Goal: Contribute content: Add original content to the website for others to see

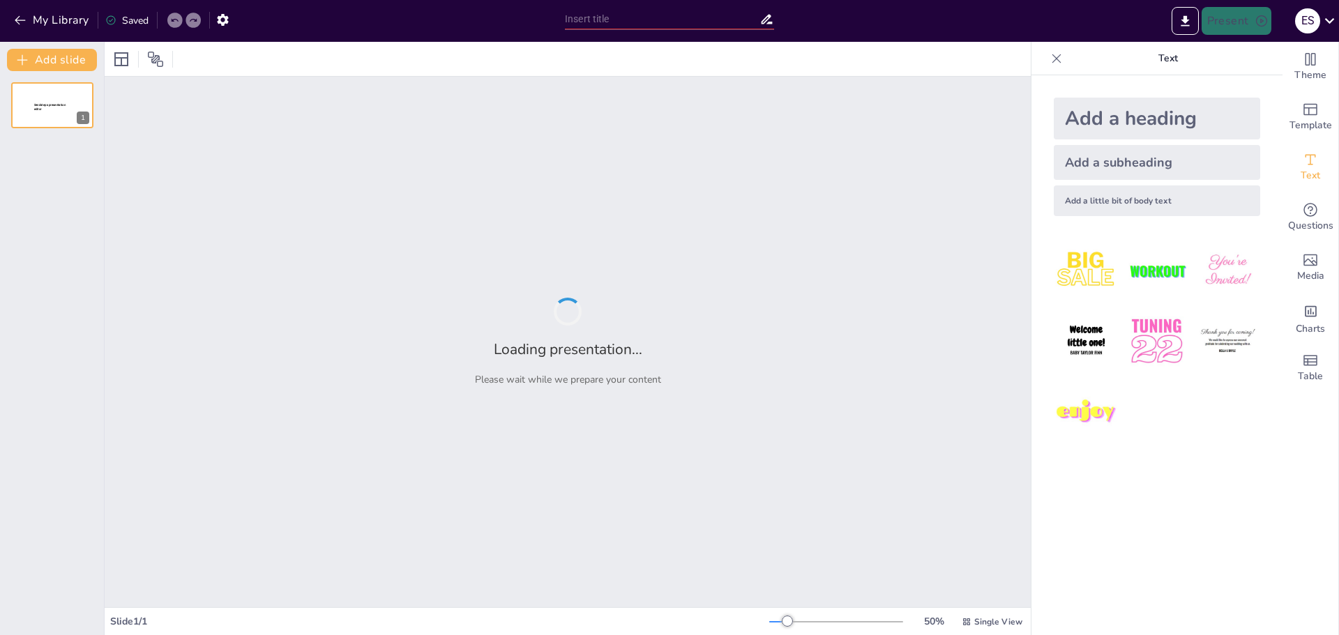
type input "La Disciplina como [PERSON_NAME] en el Desarrollo Personal y Profesional"
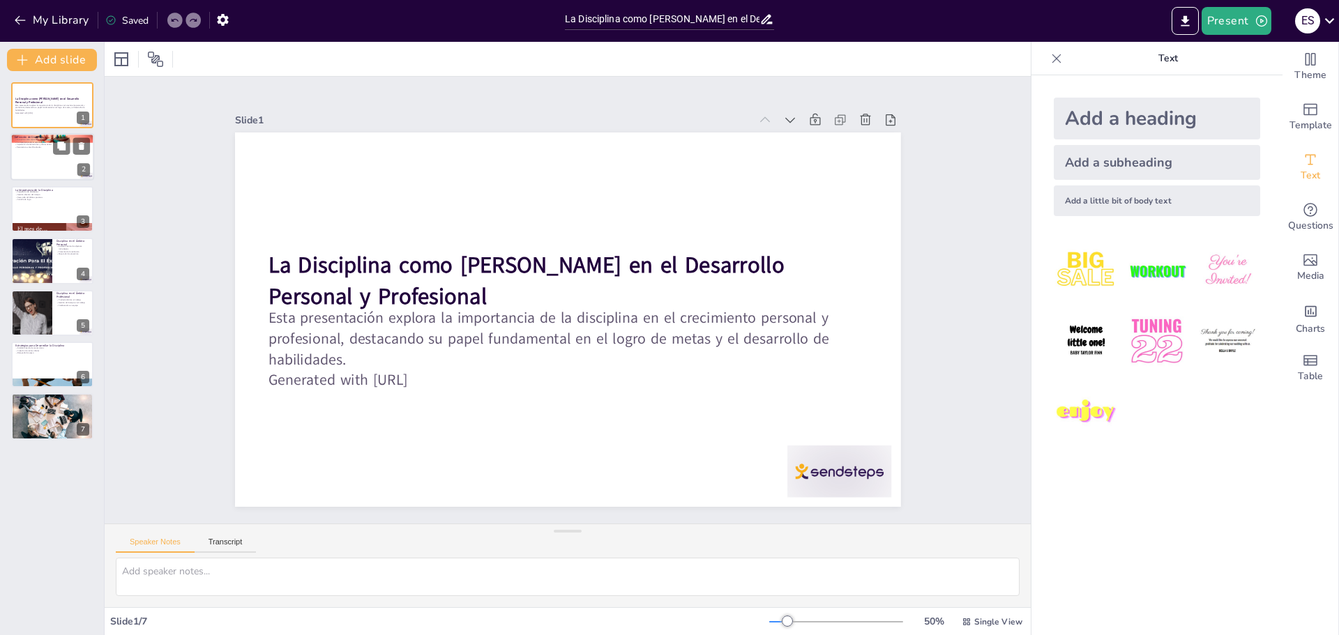
click at [38, 144] on p "Superación de tentaciones y distracciones" at bounding box center [52, 145] width 75 height 3
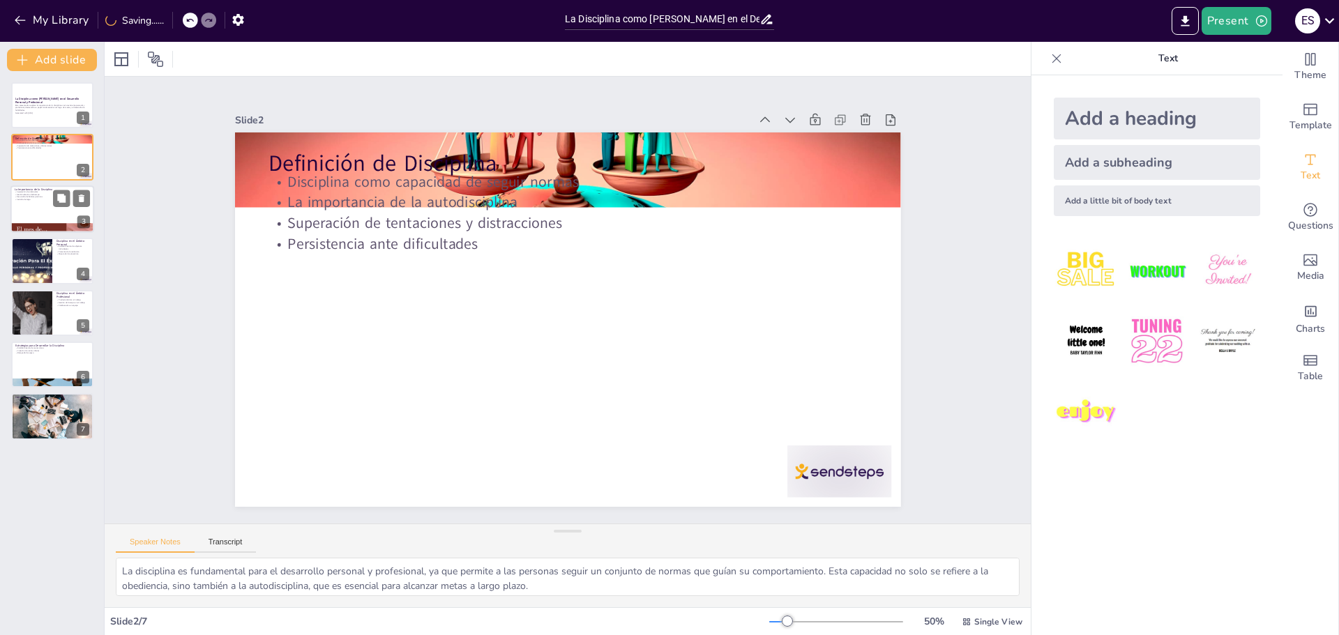
click at [18, 199] on p "Sentido de logro" at bounding box center [52, 199] width 75 height 3
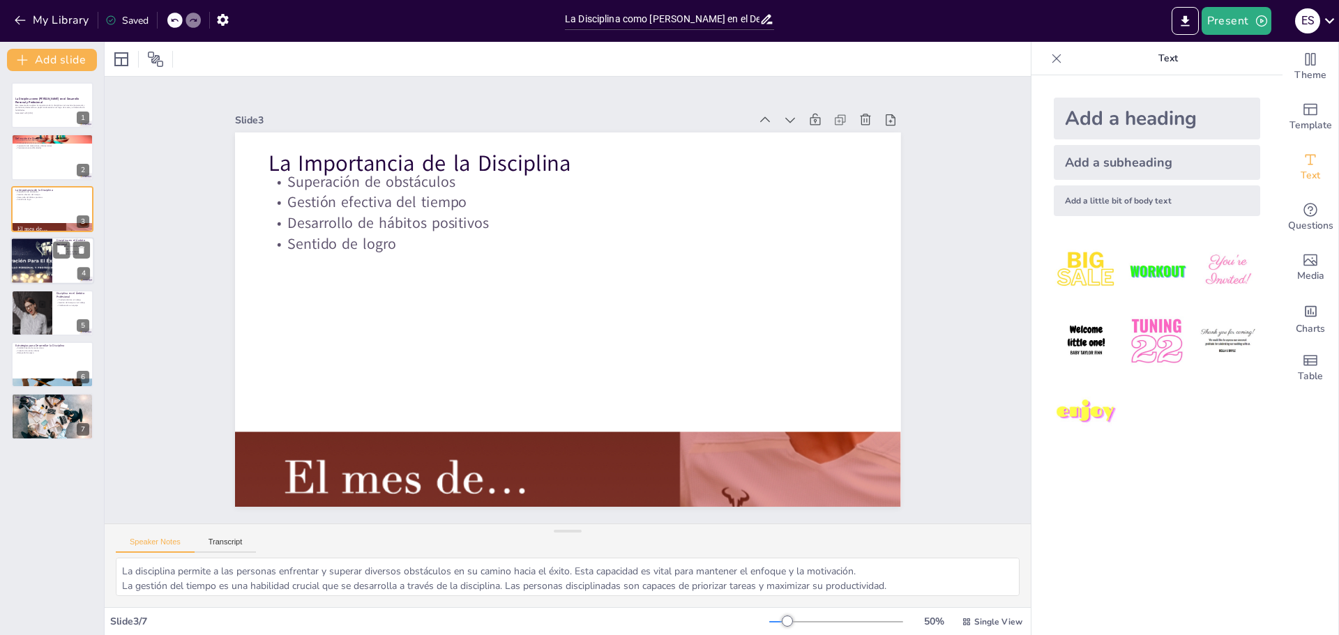
click at [26, 253] on div at bounding box center [32, 260] width 84 height 47
type textarea "La disciplina es esencial para establecer y alcanzar objetivos personales. Sin …"
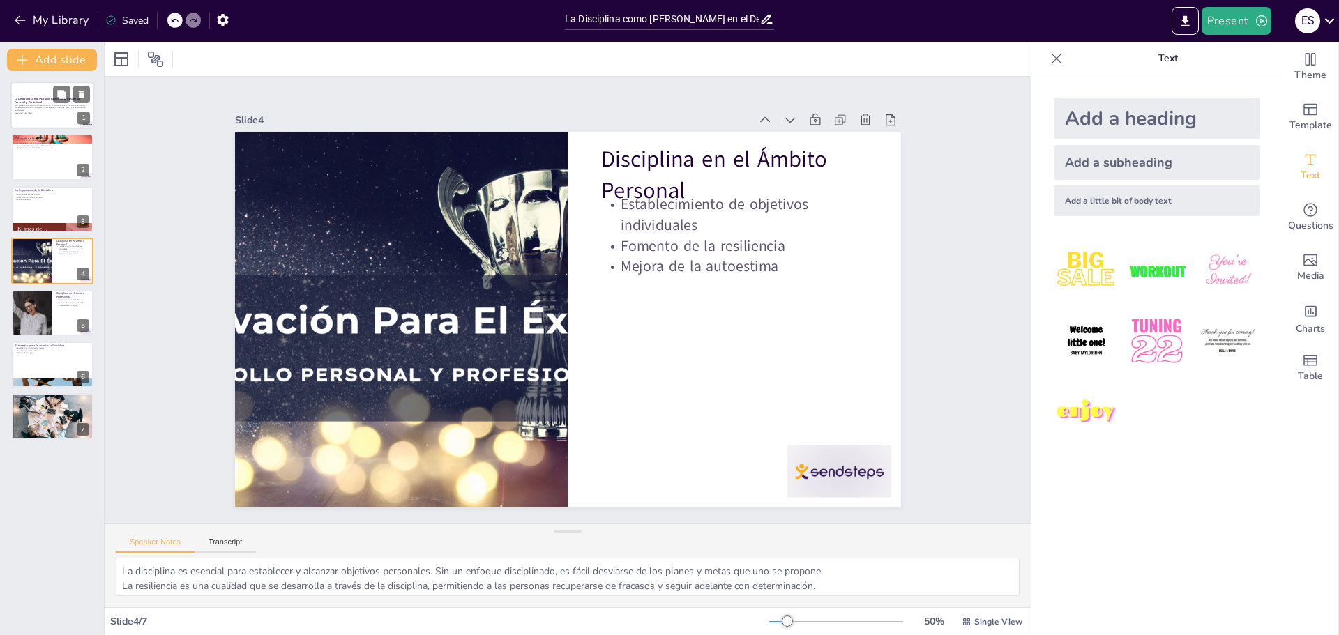
click at [31, 110] on p "Esta presentación explora la importancia de la disciplina en el crecimiento per…" at bounding box center [52, 108] width 75 height 8
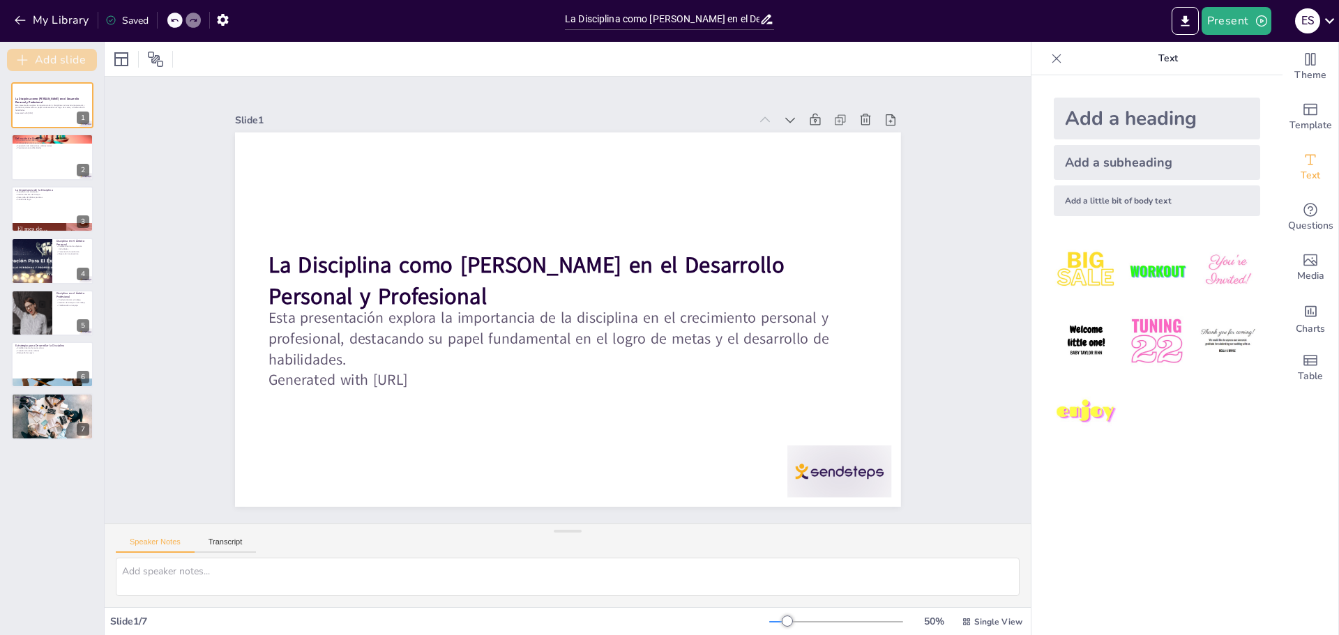
click at [80, 52] on button "Add slide" at bounding box center [52, 60] width 90 height 22
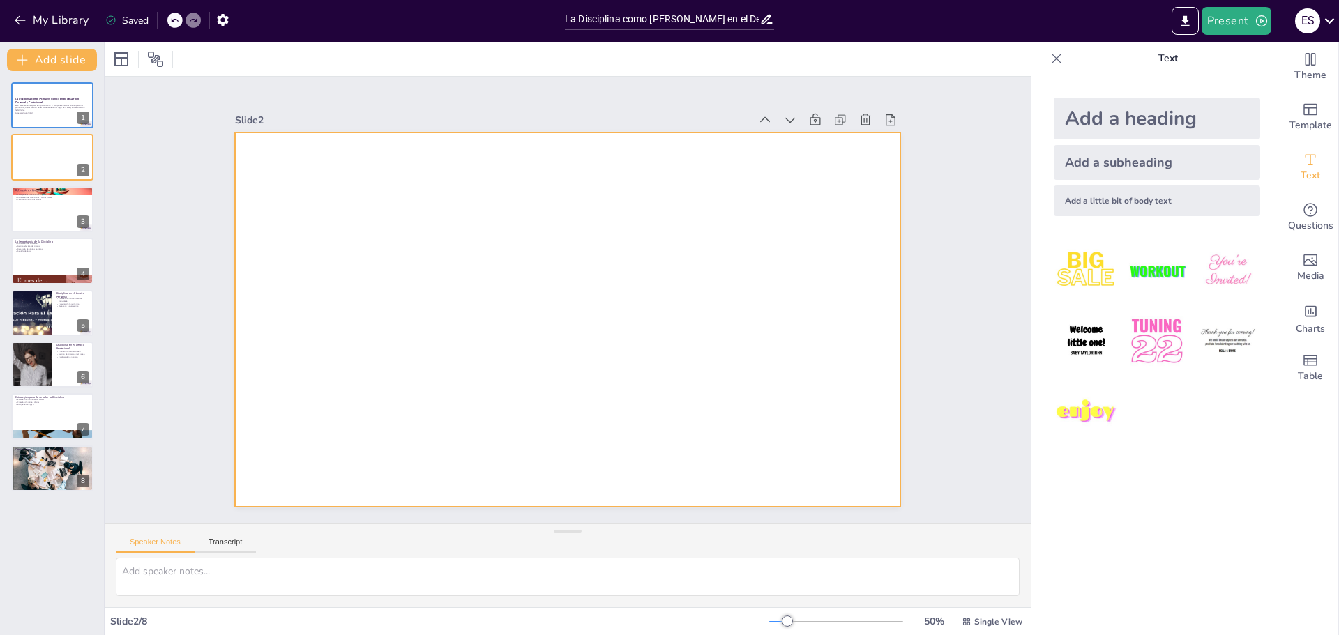
click at [371, 169] on div at bounding box center [561, 282] width 749 height 562
click at [53, 142] on button at bounding box center [61, 146] width 17 height 17
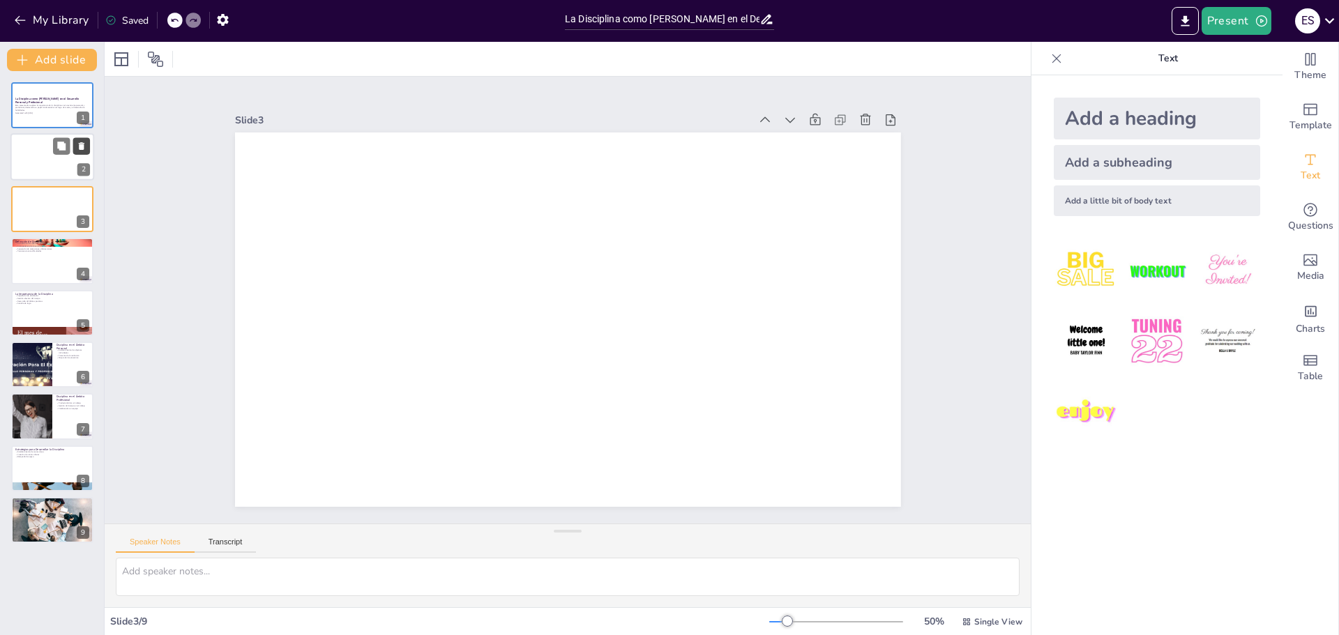
click at [80, 145] on icon at bounding box center [82, 147] width 6 height 8
type textarea "La disciplina es fundamental para el desarrollo personal y profesional, ya que …"
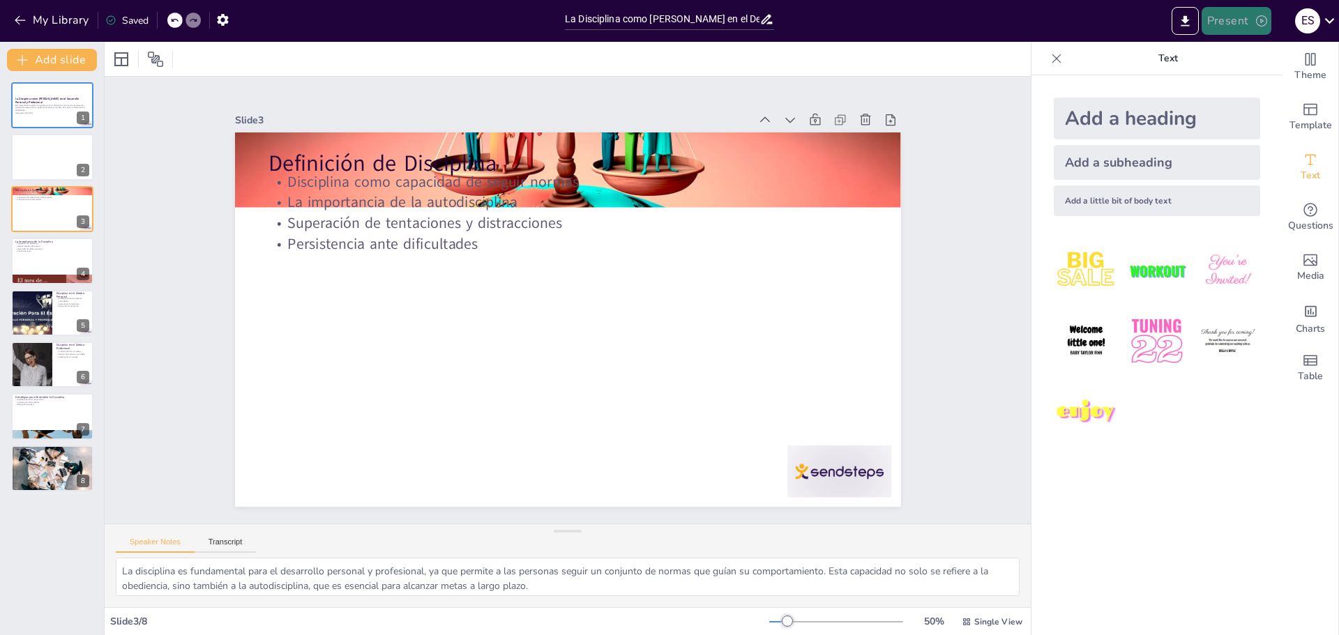
click at [1235, 23] on button "Present" at bounding box center [1237, 21] width 70 height 28
click at [1263, 56] on font "Presentación de vista previa" at bounding box center [1271, 52] width 116 height 10
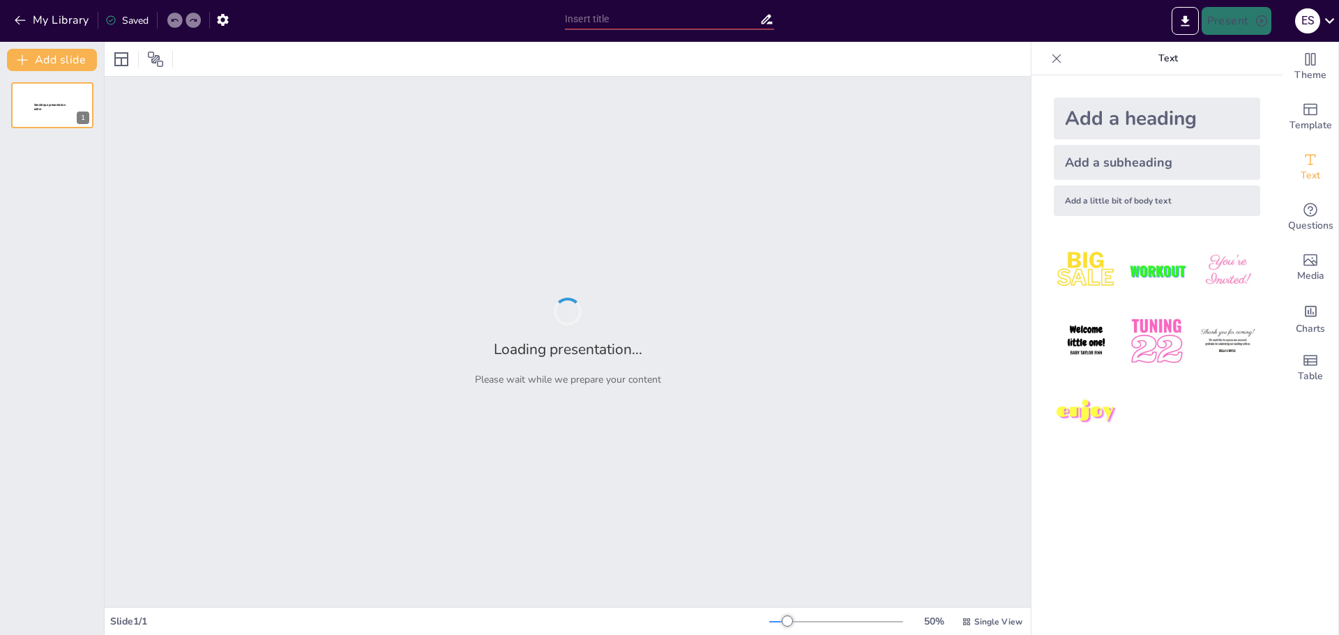
type input "La Disciplina como [PERSON_NAME] en el Desarrollo Personal y Profesional"
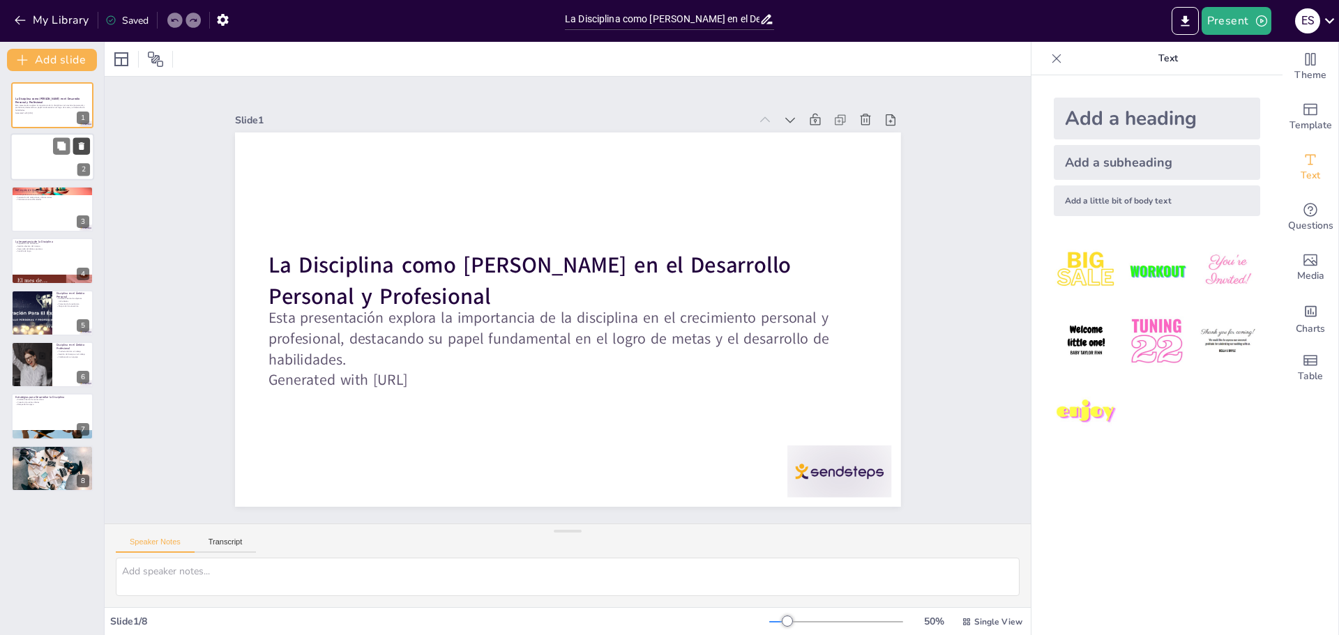
click at [77, 154] on button at bounding box center [81, 146] width 17 height 17
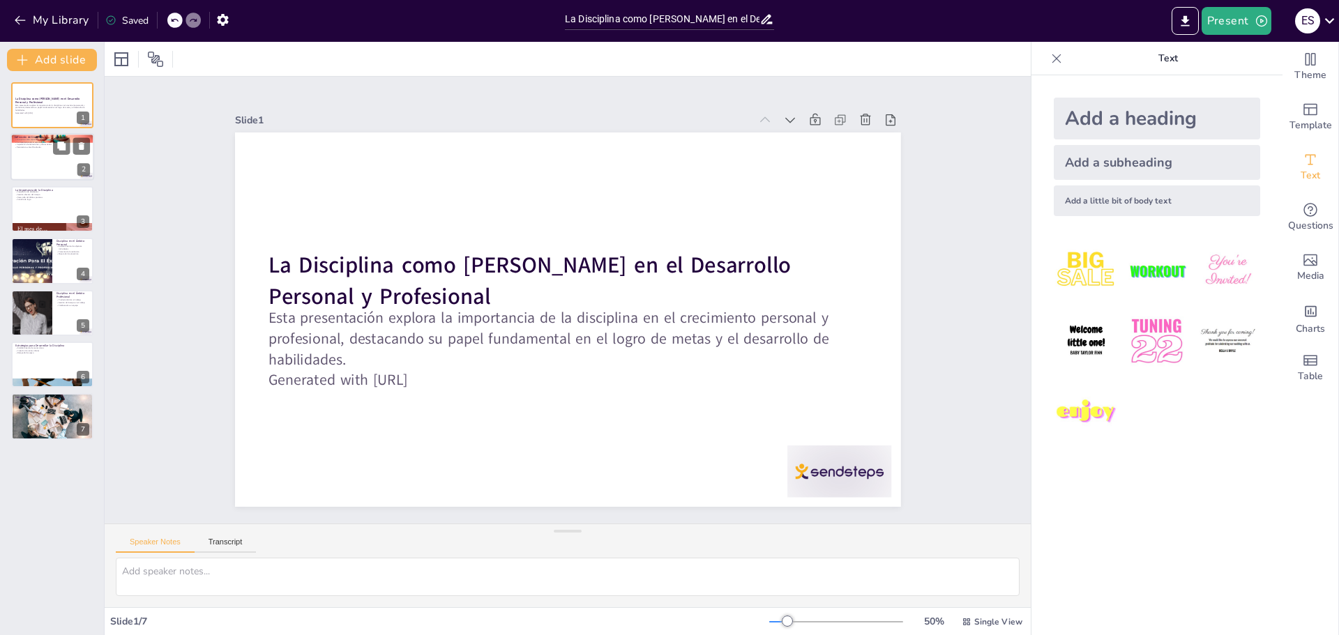
click at [27, 150] on div at bounding box center [52, 157] width 84 height 47
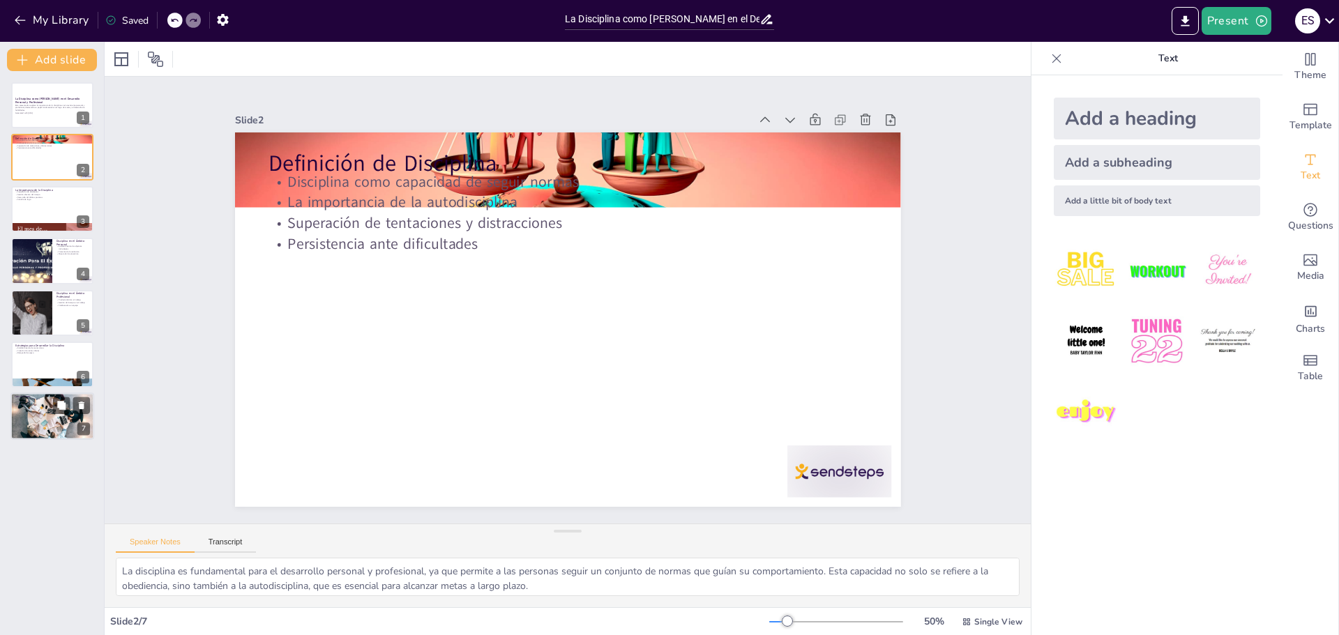
click at [30, 418] on div at bounding box center [52, 417] width 84 height 56
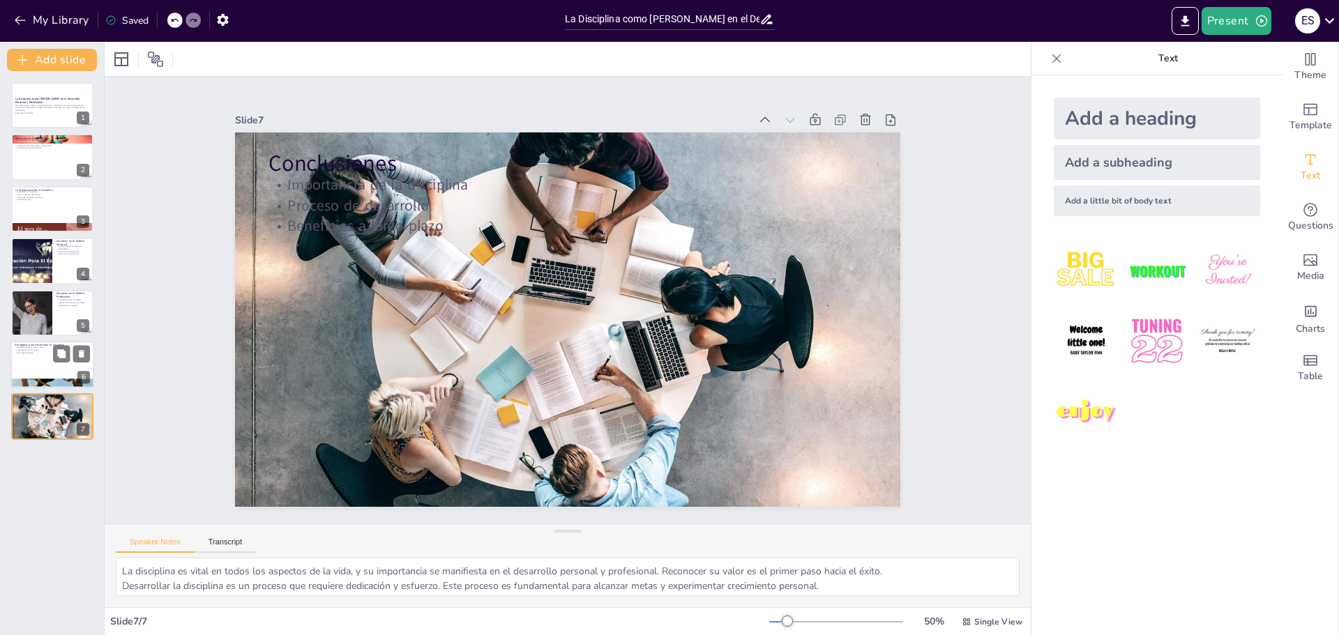
click at [15, 356] on div at bounding box center [52, 364] width 84 height 47
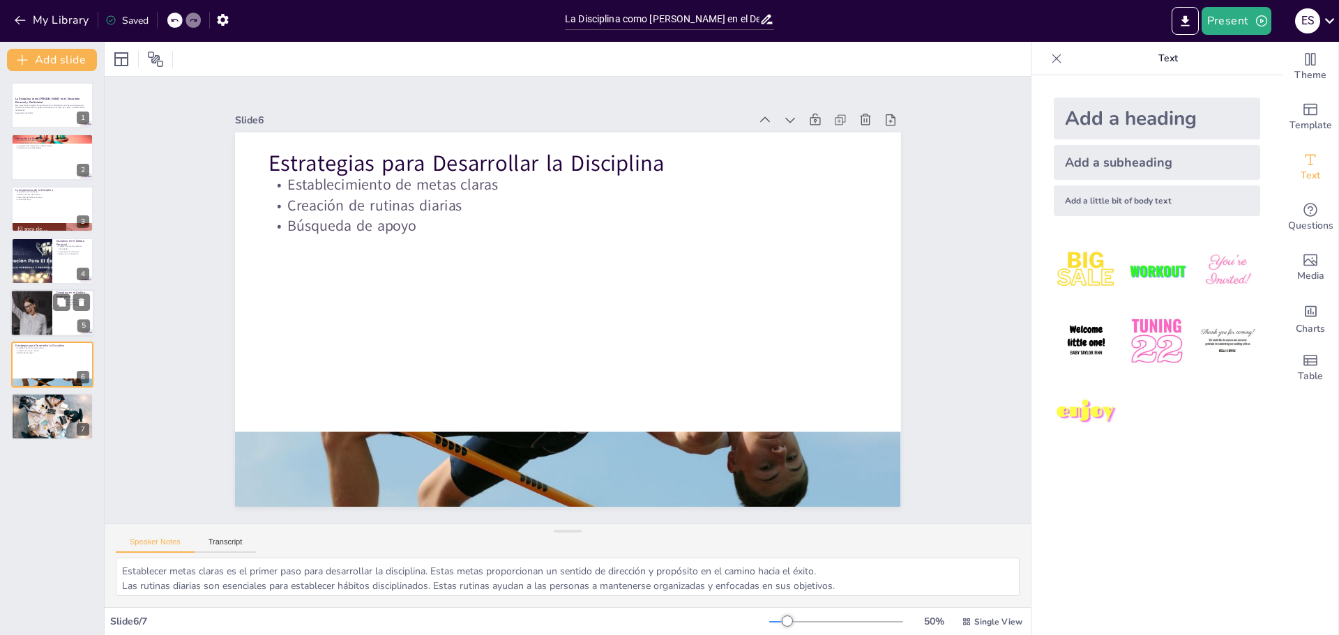
click at [16, 322] on div at bounding box center [31, 312] width 94 height 47
type textarea "La disciplina es fundamental para mantener altos niveles de productividad en el…"
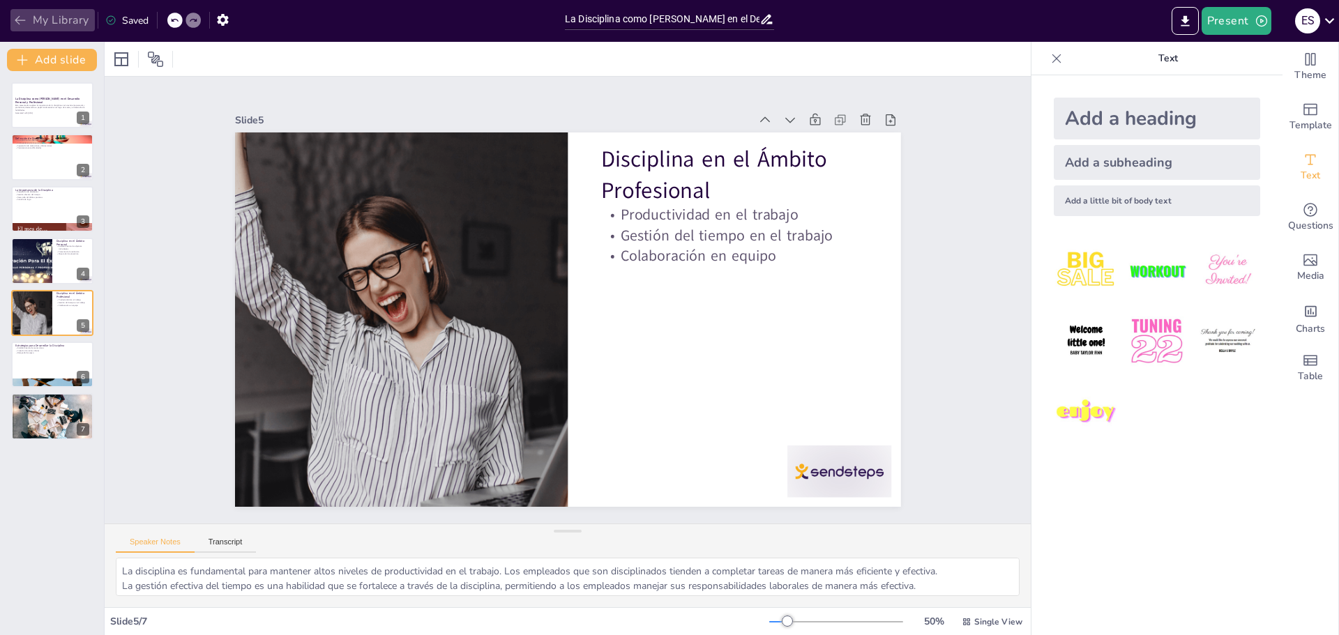
click at [33, 10] on button "My Library" at bounding box center [52, 20] width 84 height 22
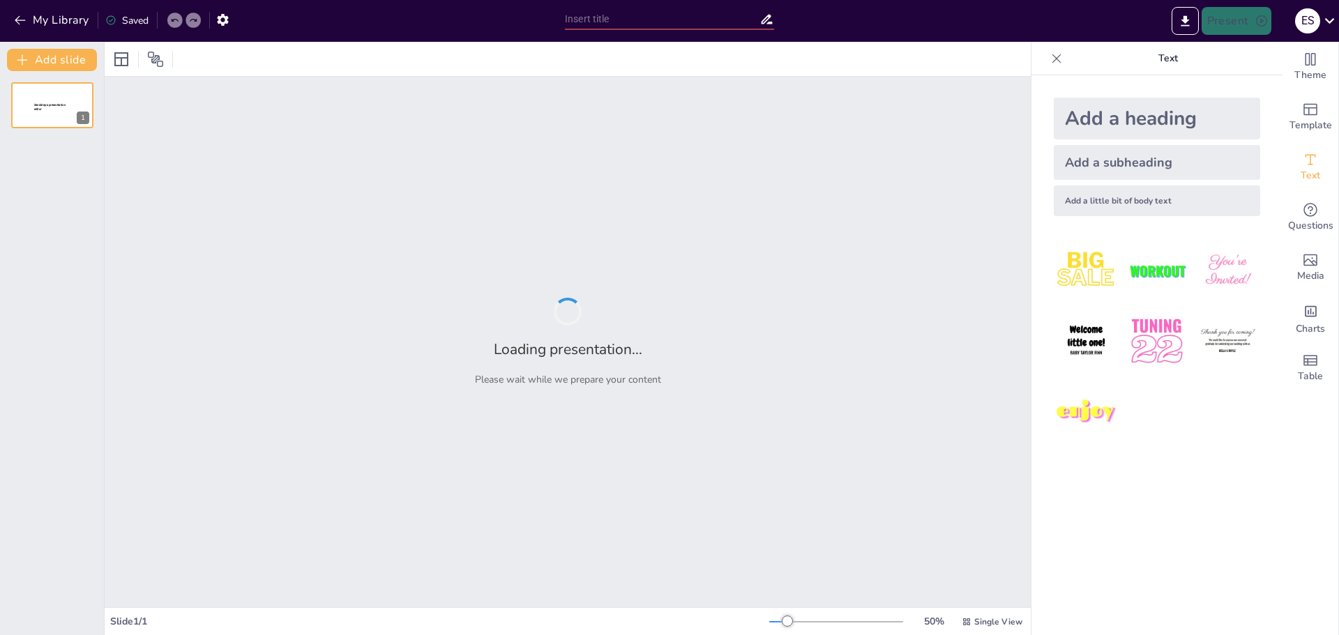
type input "Historia y Legado del Real Madrid Club de Fútbol"
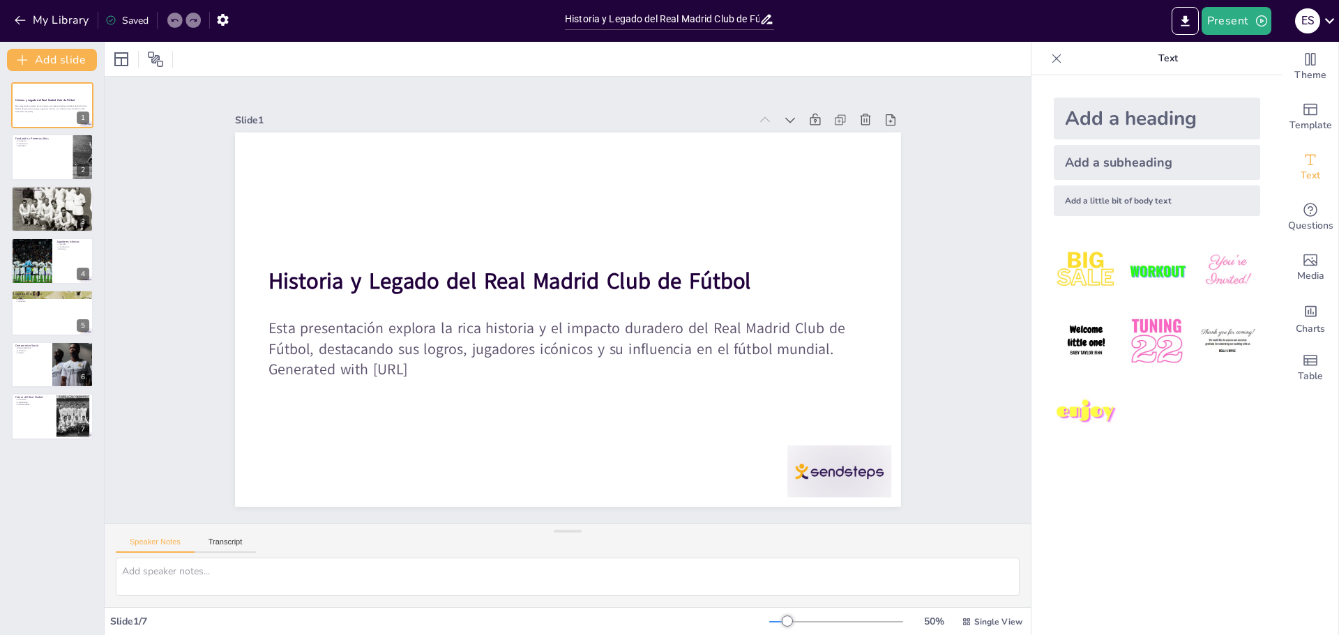
click at [1, 151] on div "Historia y Legado del Real Madrid Club de Fútbol Esta presentación explora la r…" at bounding box center [52, 261] width 104 height 358
click at [36, 151] on div at bounding box center [52, 157] width 84 height 47
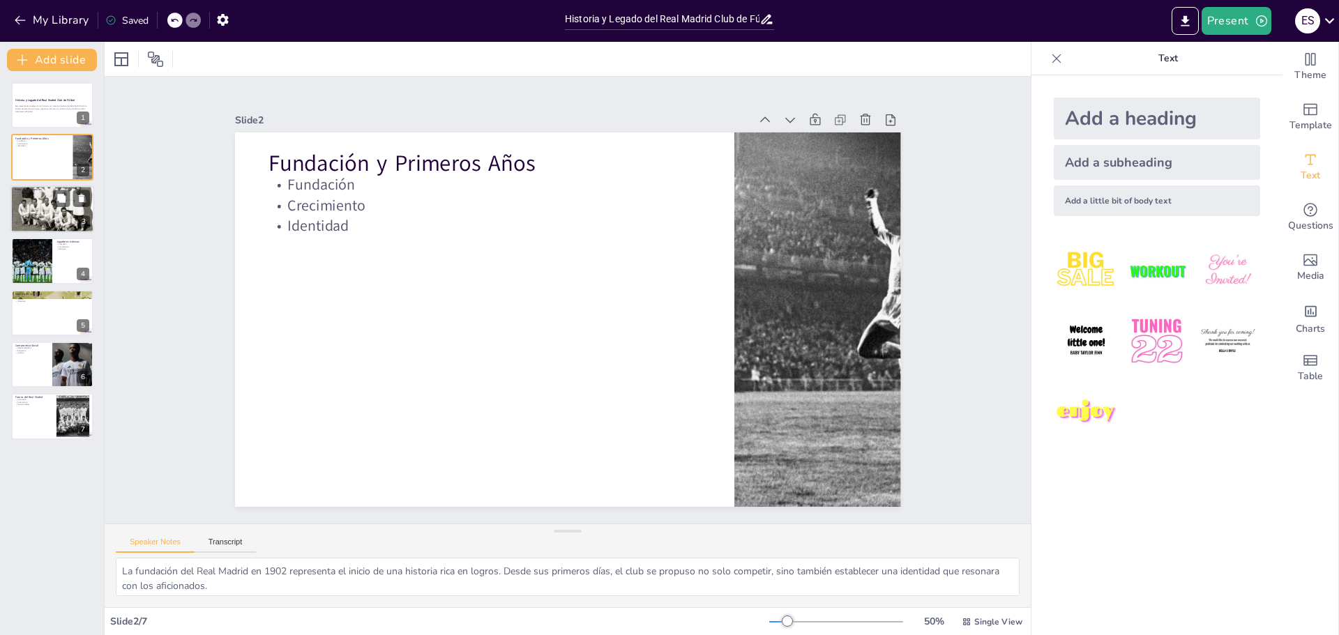
click at [35, 201] on div at bounding box center [52, 209] width 84 height 61
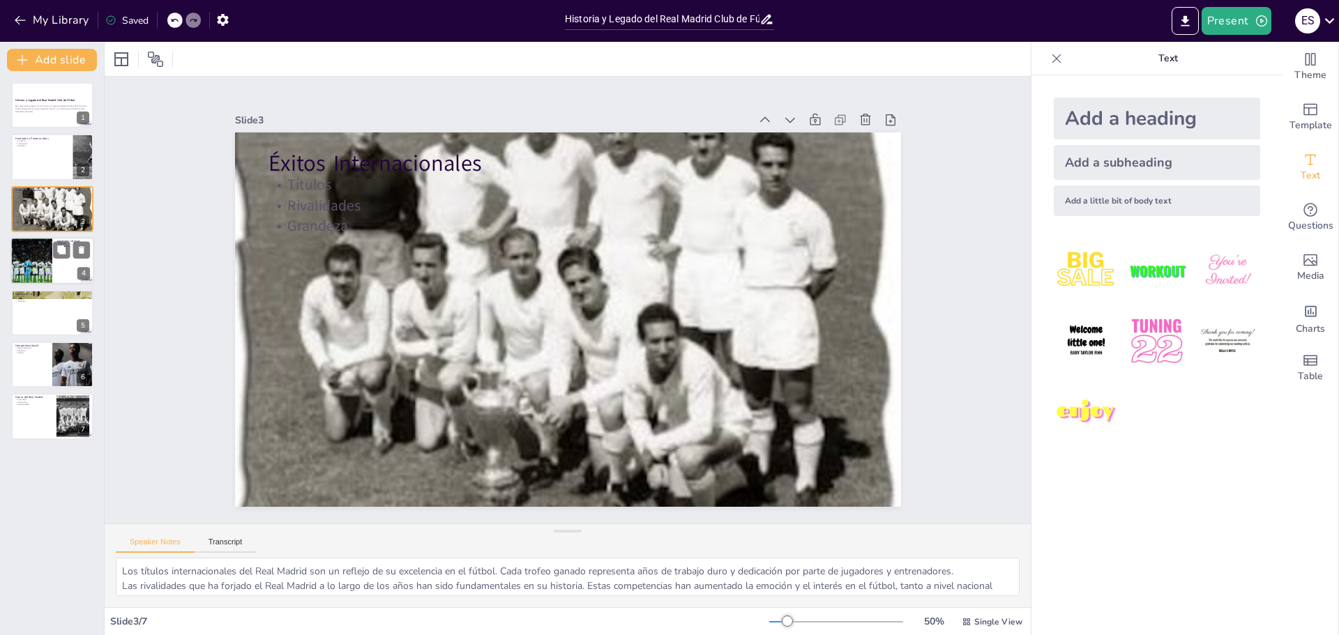
click at [36, 262] on div at bounding box center [32, 260] width 84 height 47
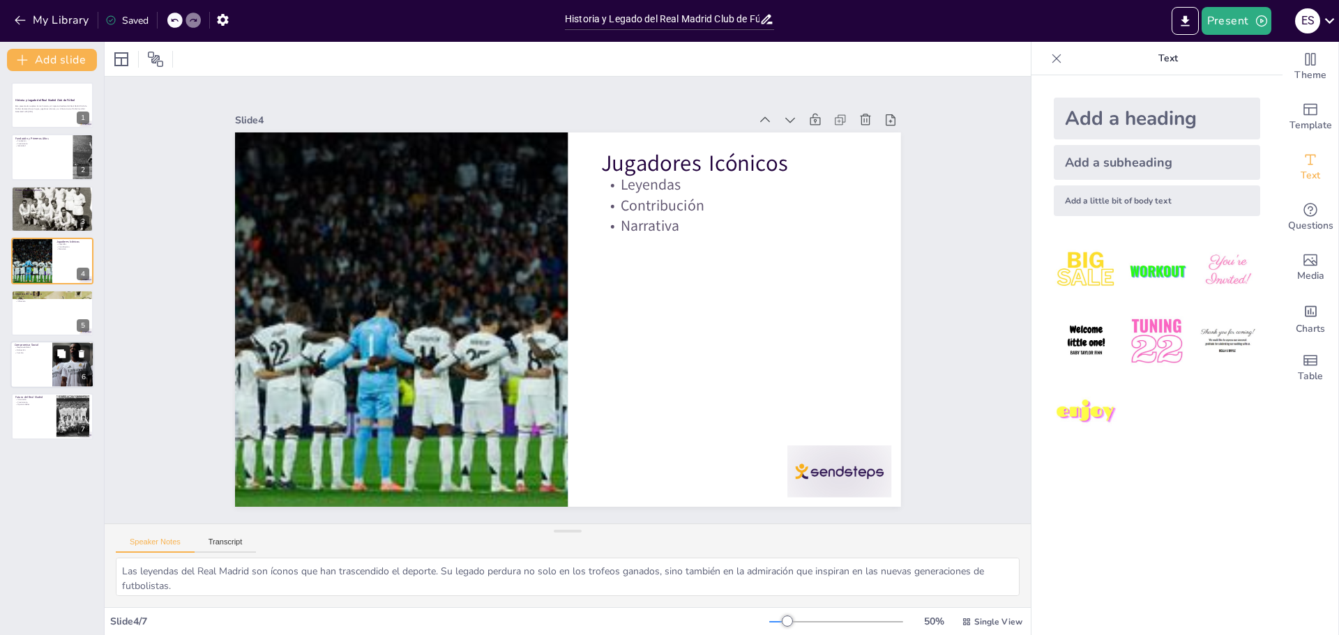
click at [54, 356] on button at bounding box center [61, 353] width 17 height 17
type textarea "La responsabilidad social del Real Madrid es un pilar importante de su identida…"
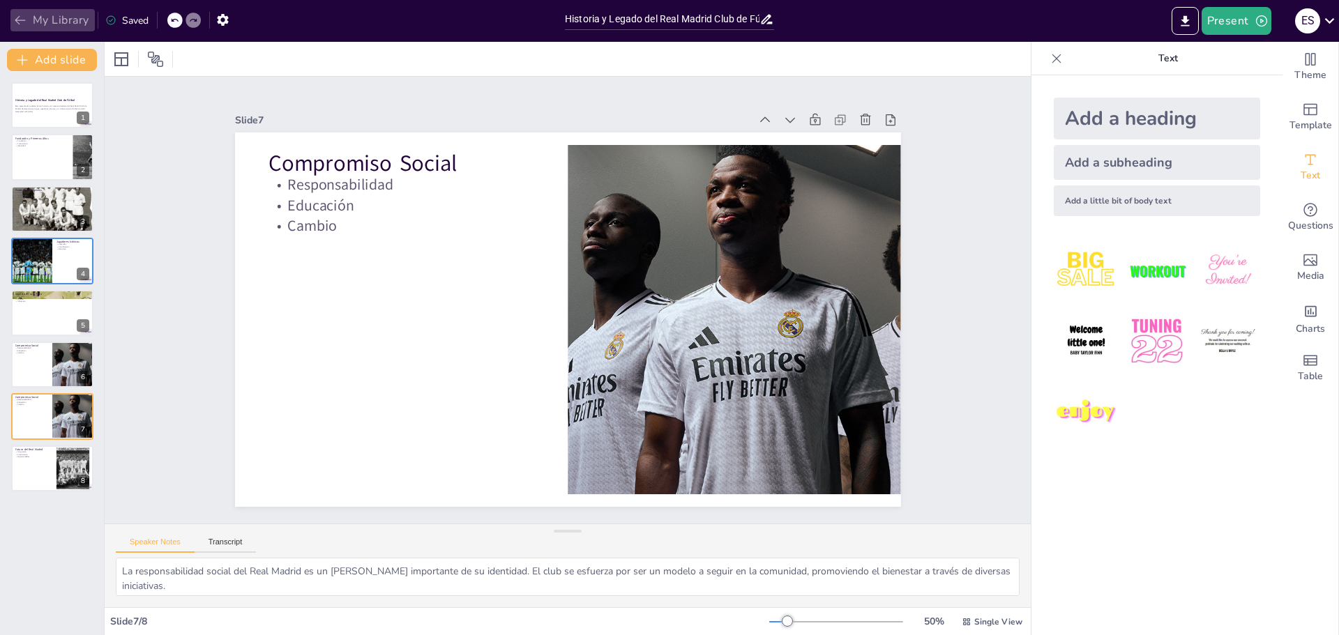
click at [33, 20] on button "My Library" at bounding box center [52, 20] width 84 height 22
